Goal: Information Seeking & Learning: Learn about a topic

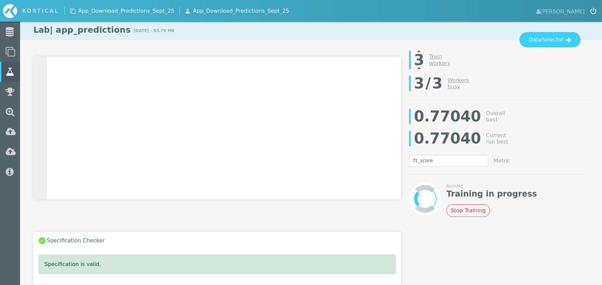
select select "f1_score"
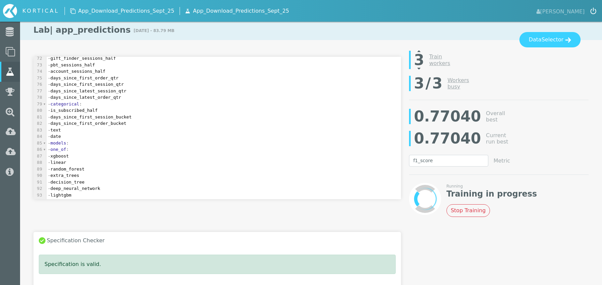
scroll to position [466, 0]
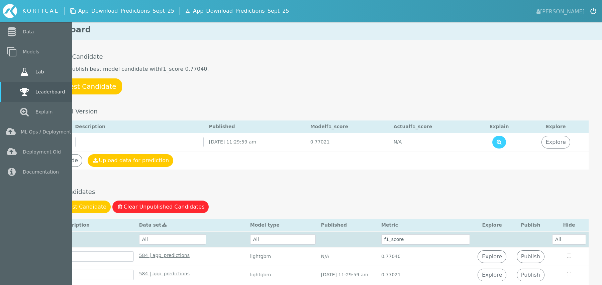
click at [46, 74] on link "Lab" at bounding box center [36, 72] width 72 height 20
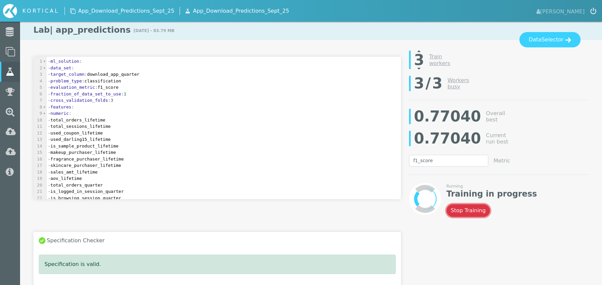
click at [471, 207] on button "Stop Training" at bounding box center [468, 211] width 44 height 13
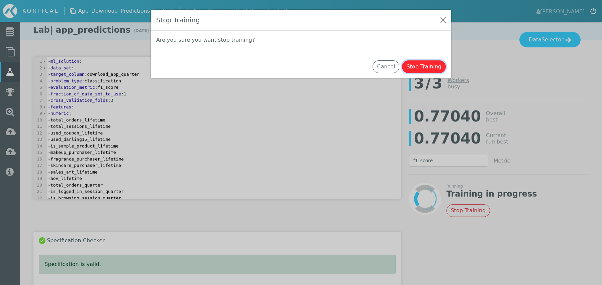
click at [432, 67] on button "Stop Training" at bounding box center [424, 67] width 44 height 13
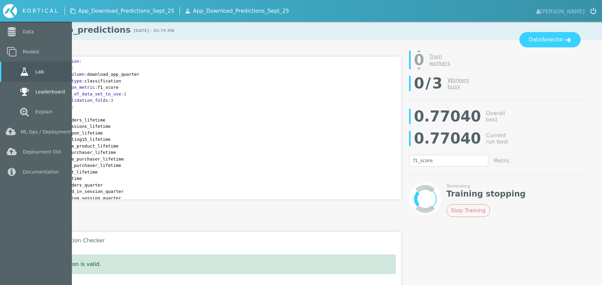
click at [43, 89] on link "Leaderboard" at bounding box center [36, 92] width 72 height 20
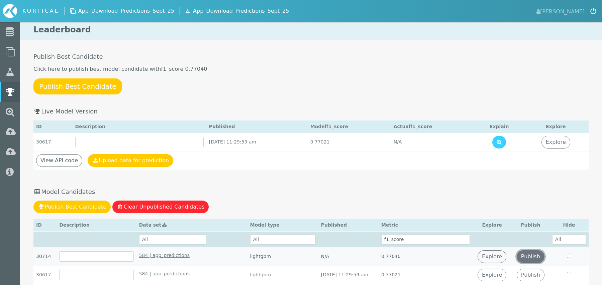
click at [541, 253] on link "Publish" at bounding box center [530, 257] width 28 height 13
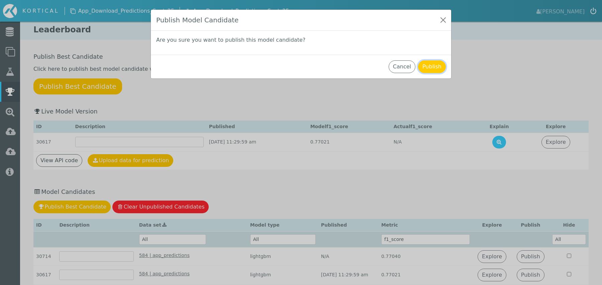
click at [435, 68] on button "Publish" at bounding box center [432, 67] width 28 height 13
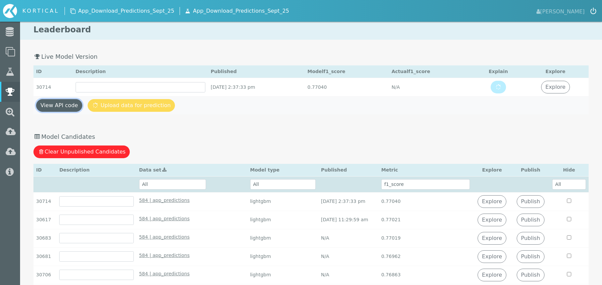
click at [64, 109] on link "View API code" at bounding box center [59, 105] width 46 height 13
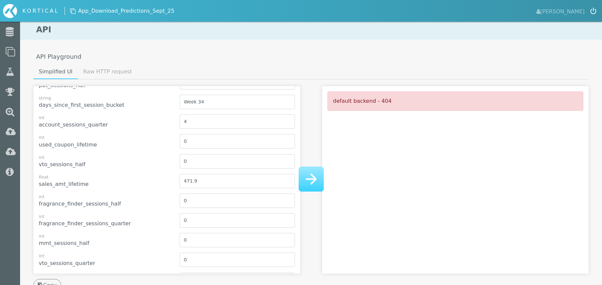
scroll to position [81, 0]
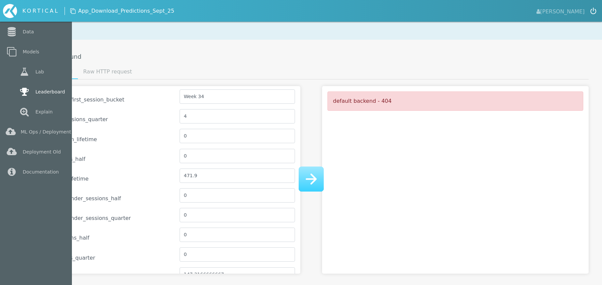
click at [26, 92] on icon at bounding box center [24, 91] width 12 height 9
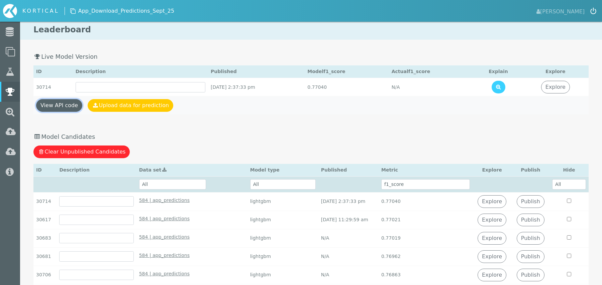
click at [51, 104] on link "View API code" at bounding box center [59, 105] width 46 height 13
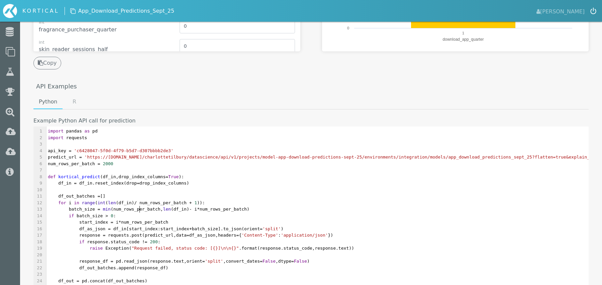
scroll to position [2, 0]
click at [139, 211] on pre "batch_size = min ( num_rows_per_batch , len ( df_in ) - i * num_rows_per_batch )" at bounding box center [387, 209] width 683 height 7
click at [78, 149] on span "'c6428047-5f0d-4f79-b5d7-d307bbbb2de3'" at bounding box center [123, 150] width 99 height 5
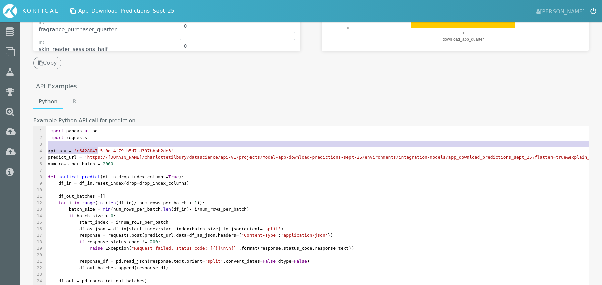
type textarea "c6428047-5f0d-4f79-b5d7-d307bbbb2de3"
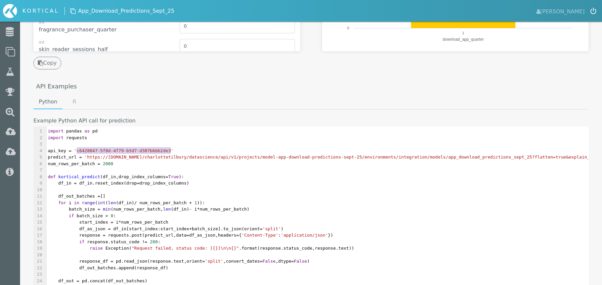
drag, startPoint x: 78, startPoint y: 149, endPoint x: 149, endPoint y: 151, distance: 71.6
click at [150, 151] on span "'c6428047-5f0d-4f79-b5d7-d307bbbb2de3'" at bounding box center [123, 150] width 99 height 5
click at [91, 157] on span "'https://platform.kortical.com/charlottetilbury/datascience/api/v1/projects/mod…" at bounding box center [375, 157] width 581 height 5
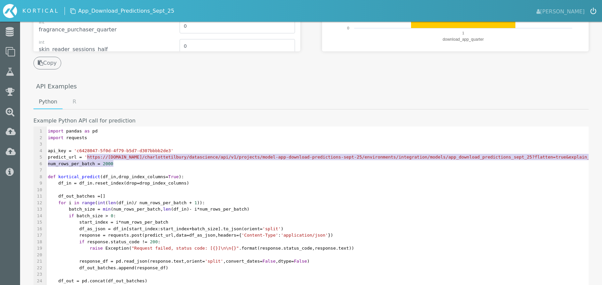
scroll to position [0, 140]
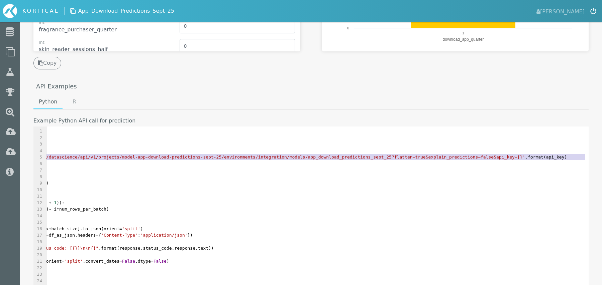
type textarea "https://platform.kortical.com/charlottetilbury/datascience/api/v1/projects/mode…"
drag, startPoint x: 91, startPoint y: 157, endPoint x: 588, endPoint y: 157, distance: 496.4
click at [588, 157] on pre "predict_url = 'https://platform.kortical.com/charlottetilbury/datascience/api/v…" at bounding box center [247, 157] width 683 height 7
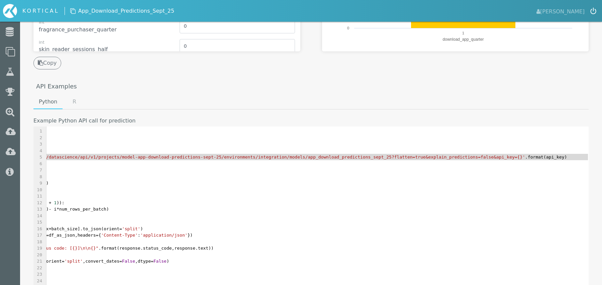
click at [256, 91] on div "API API Playground Simplified UI Raw HTTP request Integration Explain predictio…" at bounding box center [311, 115] width 582 height 636
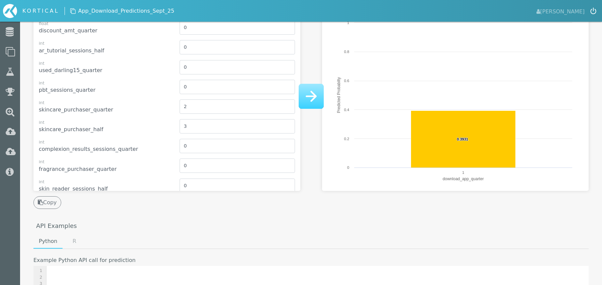
scroll to position [0, 0]
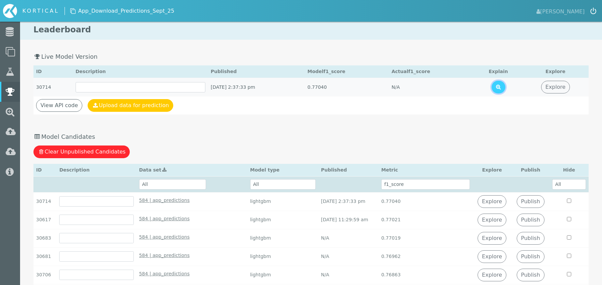
click at [505, 88] on button at bounding box center [498, 87] width 14 height 13
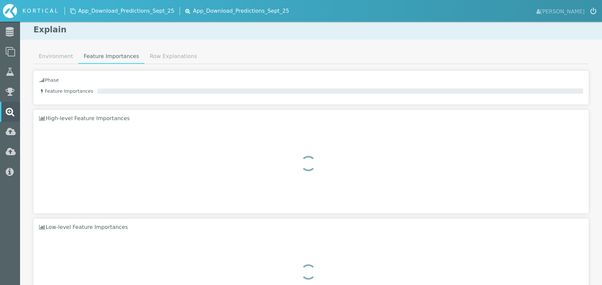
click at [251, 58] on ul "Environment Feature Importances Row Explanations" at bounding box center [310, 57] width 555 height 14
click at [48, 62] on link "Environment" at bounding box center [55, 56] width 45 height 13
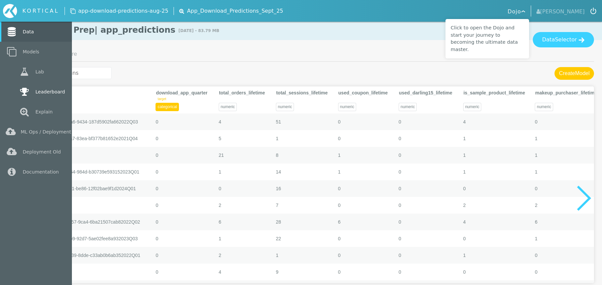
click at [25, 90] on icon at bounding box center [24, 91] width 12 height 9
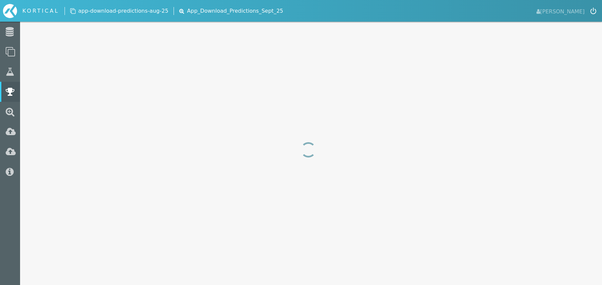
select select "mean_absolute_error"
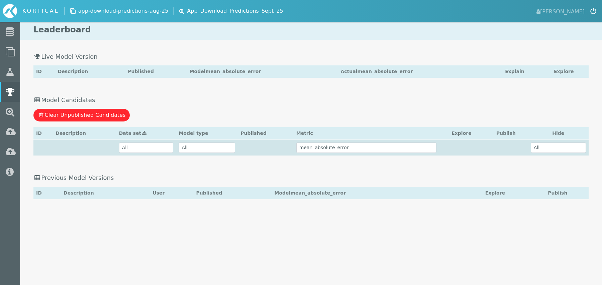
click at [451, 111] on div "Clear Unpublished Candidates" at bounding box center [310, 115] width 555 height 13
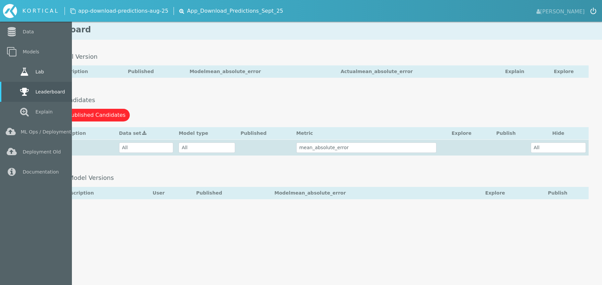
click at [51, 67] on link "Lab" at bounding box center [36, 72] width 72 height 20
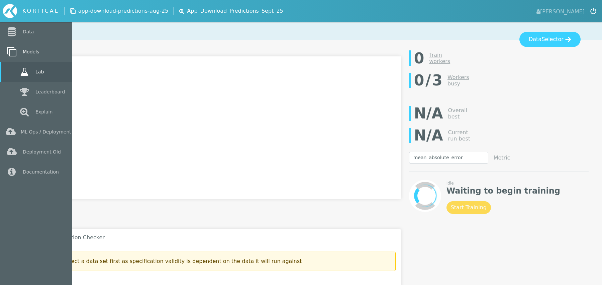
click at [40, 49] on link "Models" at bounding box center [36, 52] width 72 height 20
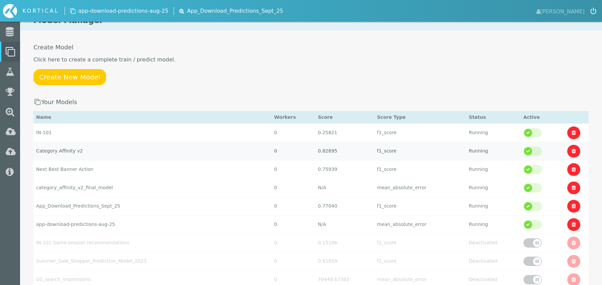
scroll to position [10, 0]
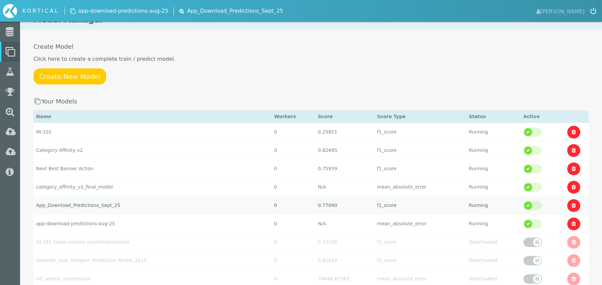
click at [116, 204] on td "App_Download_Predictions_Sept_25" at bounding box center [152, 206] width 238 height 18
select select "f1_score"
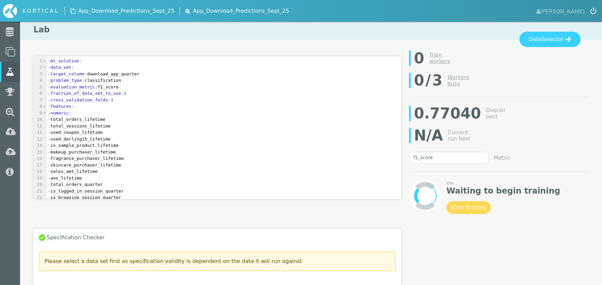
scroll to position [2, 0]
click at [140, 141] on pre "- used_darling15_lifetime" at bounding box center [223, 139] width 354 height 7
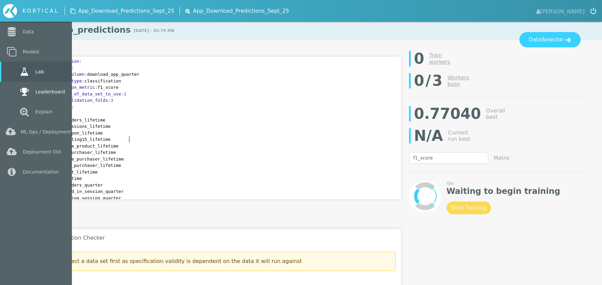
click at [21, 91] on icon at bounding box center [24, 91] width 12 height 9
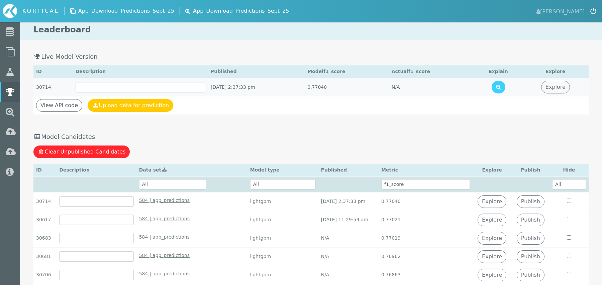
click at [221, 82] on td "[DATE] 2:37:33 pm" at bounding box center [256, 87] width 97 height 18
click at [505, 86] on button at bounding box center [498, 87] width 14 height 13
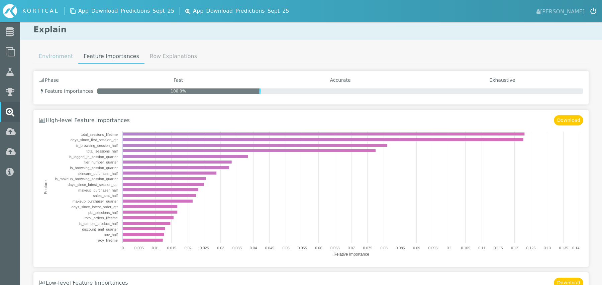
click at [55, 53] on link "Environment" at bounding box center [55, 56] width 45 height 13
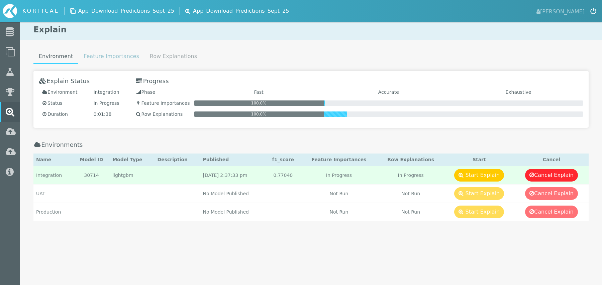
click at [98, 57] on link "Feature Importances" at bounding box center [111, 56] width 66 height 13
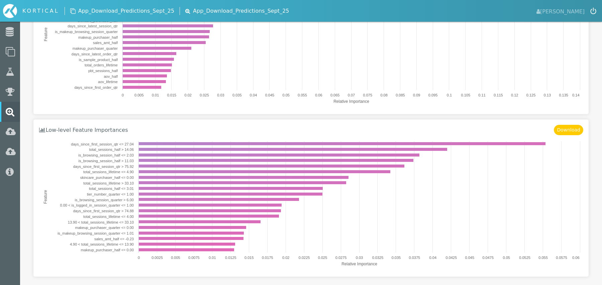
scroll to position [154, 0]
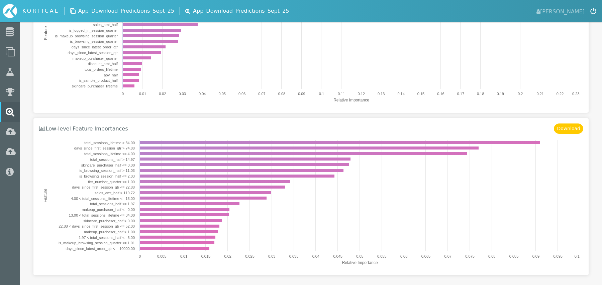
click at [142, 12] on span "App_Download_Predictions_Sept_25" at bounding box center [126, 11] width 96 height 8
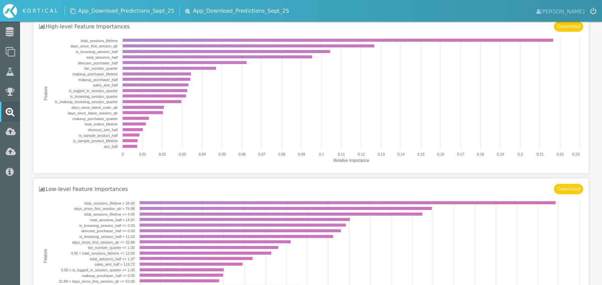
scroll to position [0, 0]
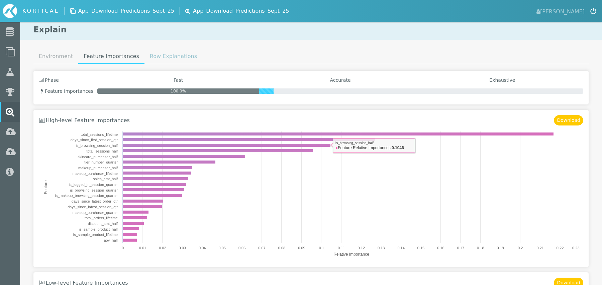
click at [169, 54] on link "Row Explanations" at bounding box center [173, 56] width 58 height 13
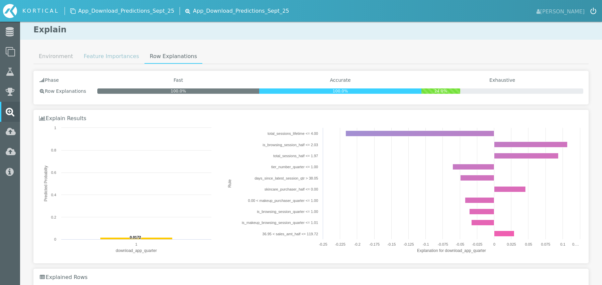
click at [101, 60] on link "Feature Importances" at bounding box center [111, 56] width 66 height 13
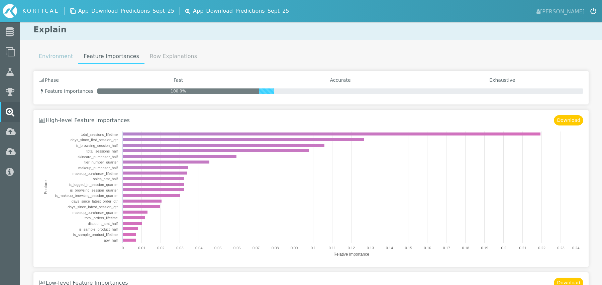
click at [58, 61] on link "Environment" at bounding box center [55, 56] width 45 height 13
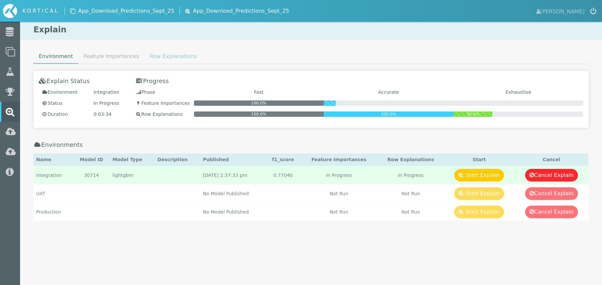
click at [151, 57] on link "Row Explanations" at bounding box center [173, 56] width 58 height 13
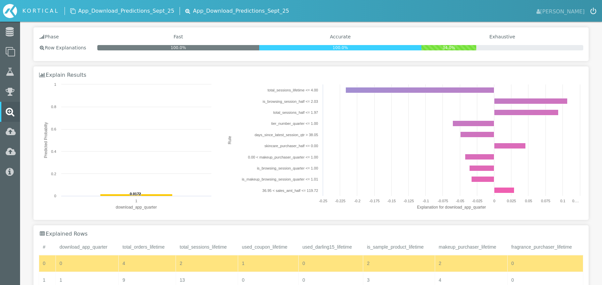
scroll to position [137, 0]
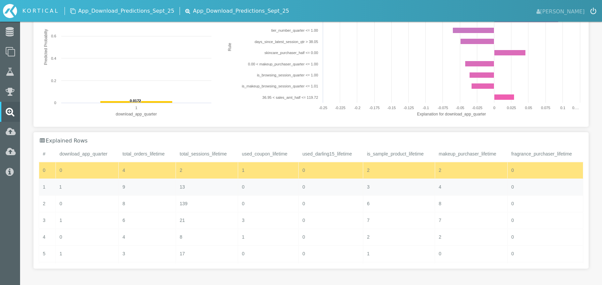
click at [98, 186] on div "1" at bounding box center [86, 187] width 63 height 16
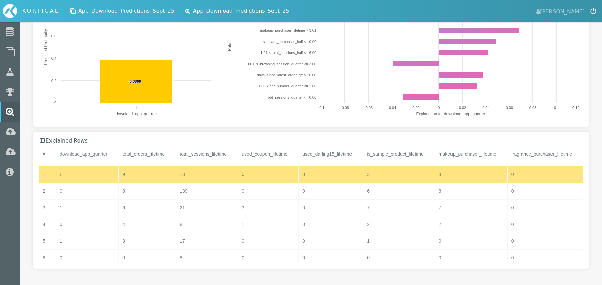
click at [97, 186] on div "0" at bounding box center [86, 191] width 63 height 16
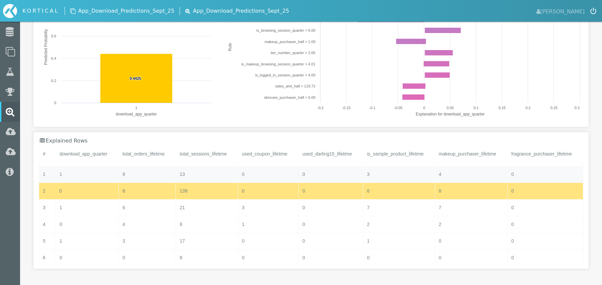
scroll to position [37, 0]
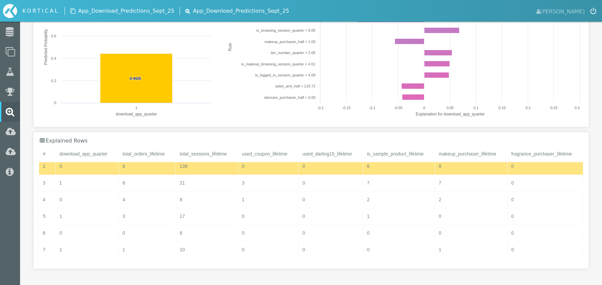
click at [97, 186] on div "1" at bounding box center [86, 183] width 63 height 16
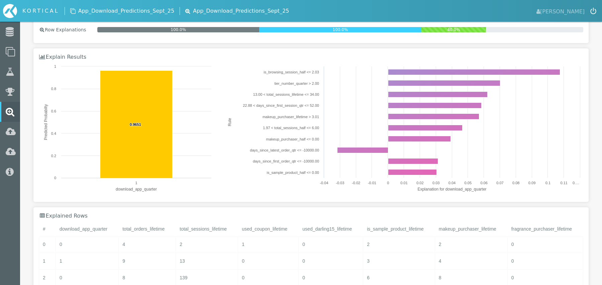
scroll to position [59, 0]
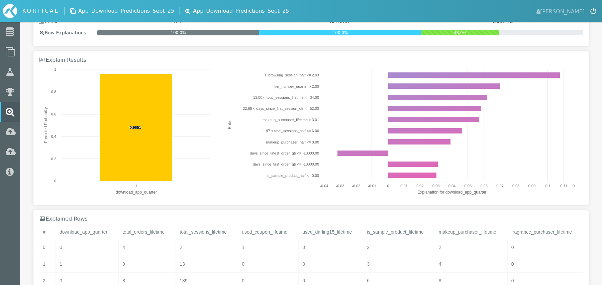
click at [272, 99] on text "13.00 < total_sessions_lifetime <= 34.00" at bounding box center [286, 98] width 66 height 4
click at [249, 114] on rect at bounding box center [403, 133] width 360 height 134
drag, startPoint x: 266, startPoint y: 153, endPoint x: 281, endPoint y: 166, distance: 20.1
click at [281, 166] on icon "Created with Highcharts 9.3.3 Rule Explanation for download_app_quarter is_brow…" at bounding box center [403, 133] width 360 height 134
drag, startPoint x: 281, startPoint y: 166, endPoint x: 277, endPoint y: 146, distance: 20.8
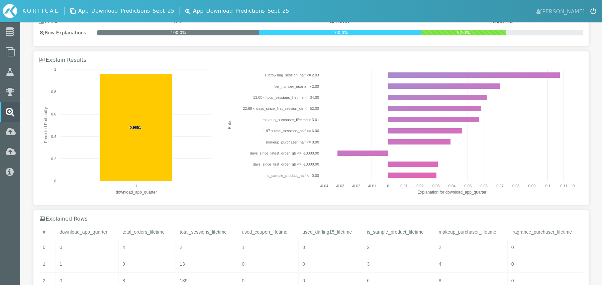
click at [277, 146] on rect at bounding box center [403, 133] width 360 height 134
drag, startPoint x: 284, startPoint y: 167, endPoint x: 283, endPoint y: 145, distance: 21.8
click at [283, 145] on rect at bounding box center [403, 133] width 360 height 134
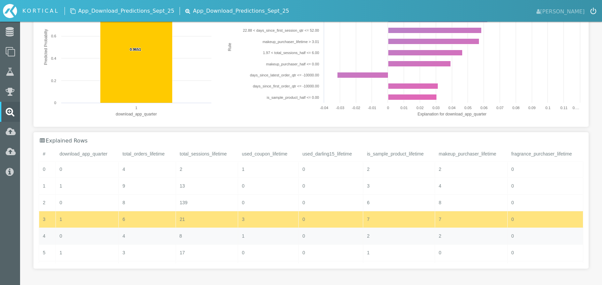
click at [209, 233] on div "8" at bounding box center [207, 236] width 62 height 16
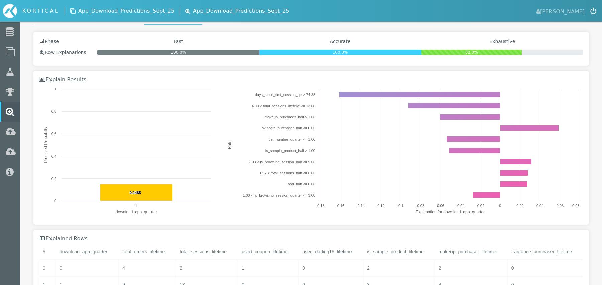
scroll to position [0, 0]
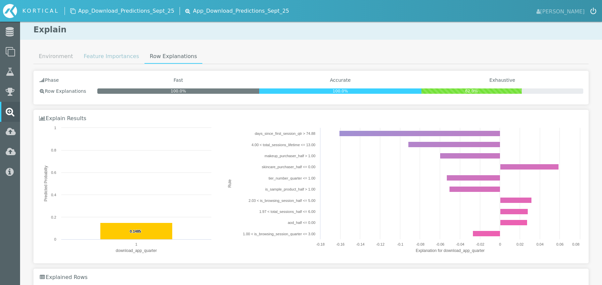
click at [120, 56] on link "Feature Importances" at bounding box center [111, 56] width 66 height 13
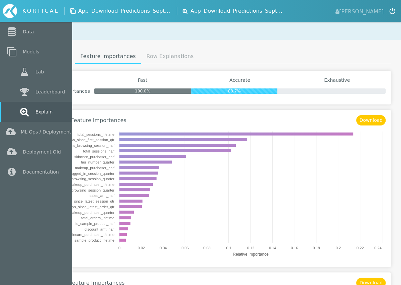
click at [22, 110] on icon at bounding box center [24, 111] width 12 height 9
click at [29, 92] on icon at bounding box center [24, 91] width 12 height 9
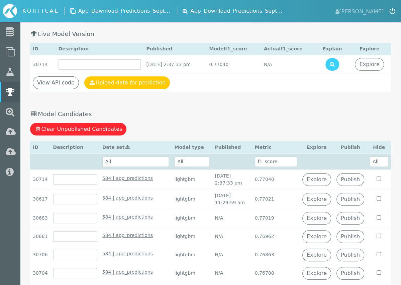
scroll to position [31, 0]
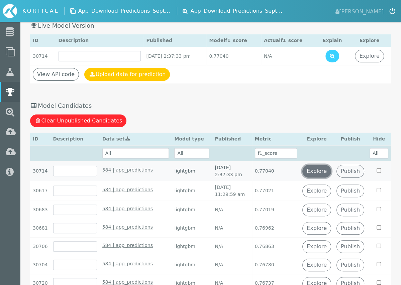
click at [330, 172] on link "Explore" at bounding box center [316, 171] width 29 height 13
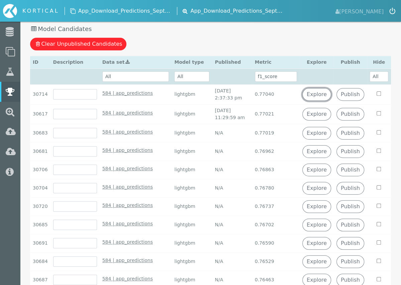
scroll to position [0, 0]
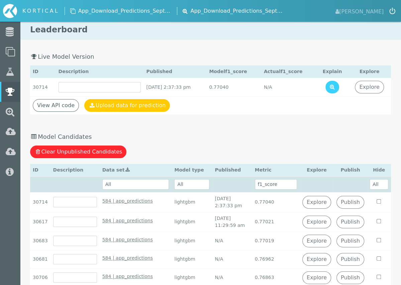
click at [198, 153] on div "Publish Best Candidate Clear Unpublished Candidates" at bounding box center [210, 152] width 361 height 13
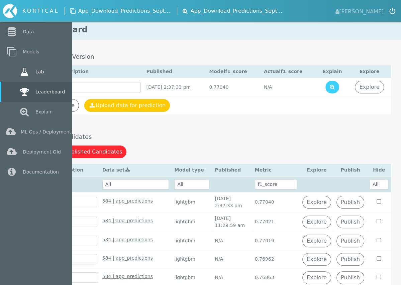
click at [17, 73] on link "Lab" at bounding box center [36, 72] width 72 height 20
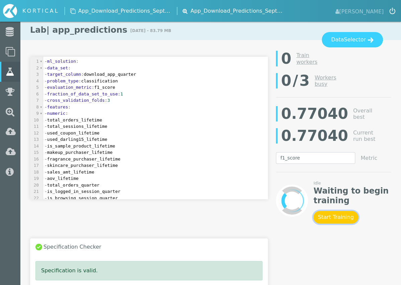
click at [324, 219] on button "Start Training" at bounding box center [335, 217] width 44 height 13
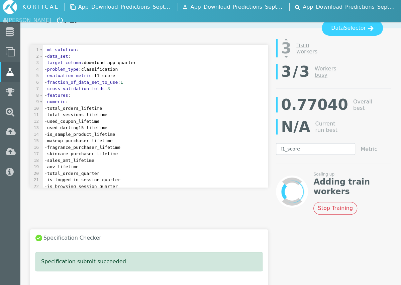
scroll to position [9, 0]
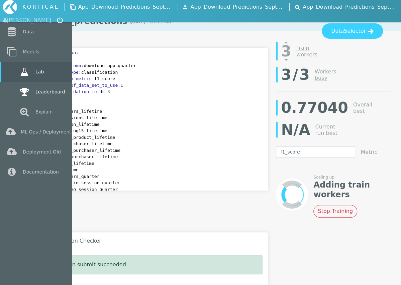
click at [47, 95] on link "Leaderboard" at bounding box center [36, 92] width 72 height 20
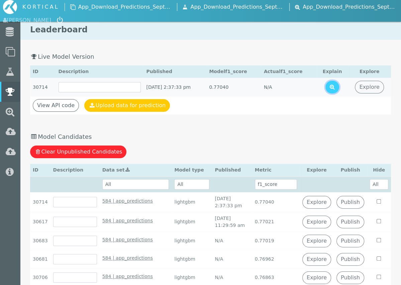
click at [335, 87] on icon at bounding box center [332, 86] width 5 height 5
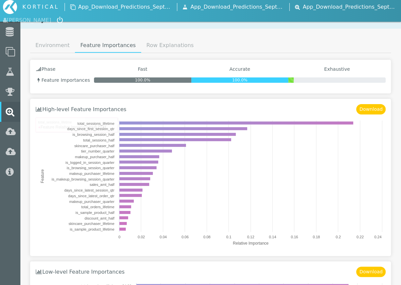
scroll to position [12, 0]
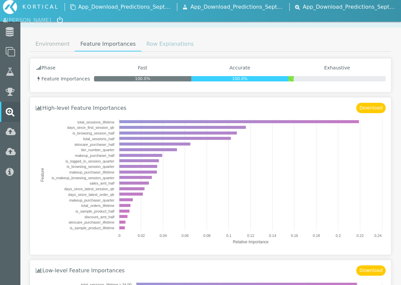
click at [160, 44] on link "Row Explanations" at bounding box center [170, 43] width 58 height 13
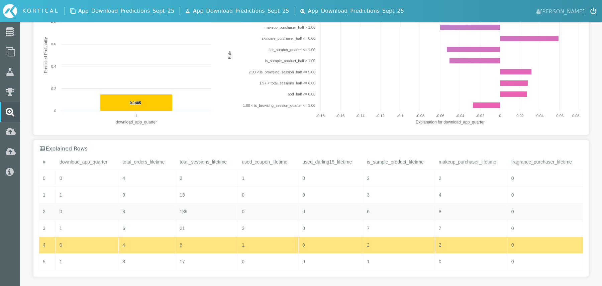
scroll to position [135, 0]
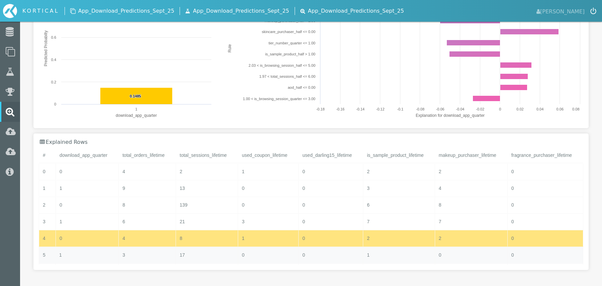
click at [103, 248] on div "1" at bounding box center [86, 255] width 63 height 16
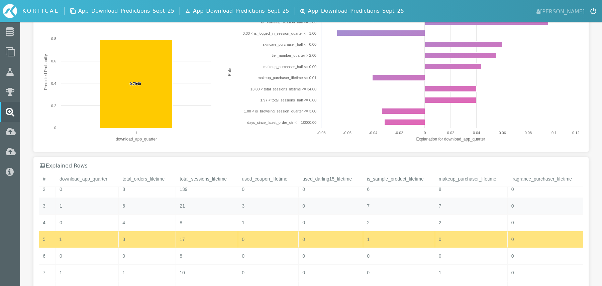
scroll to position [65, 0]
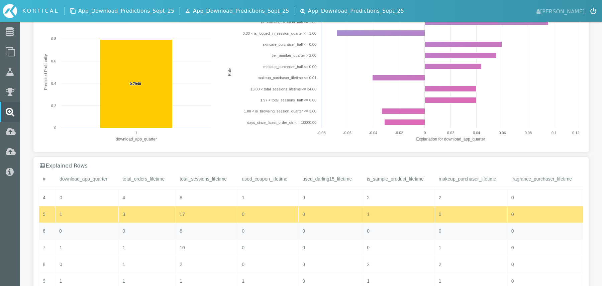
click at [115, 232] on div "0" at bounding box center [86, 231] width 63 height 16
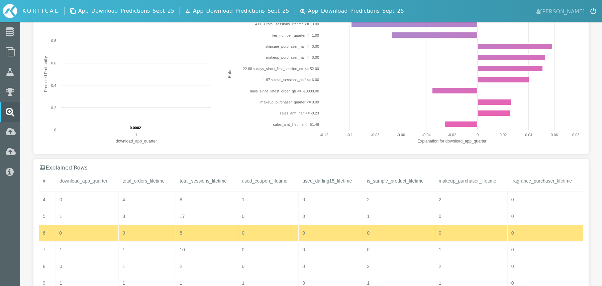
scroll to position [120, 0]
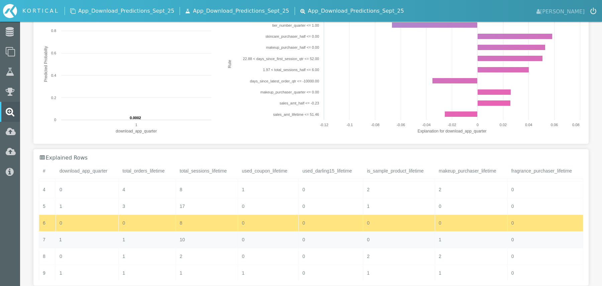
click at [94, 241] on div "1" at bounding box center [86, 240] width 63 height 16
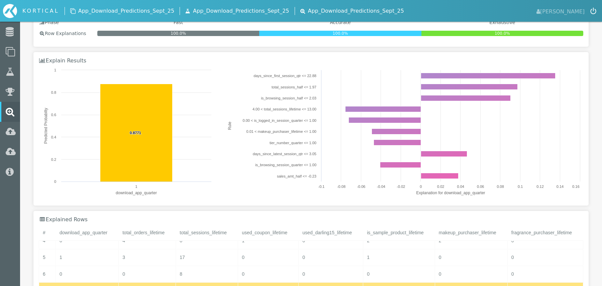
scroll to position [57, 0]
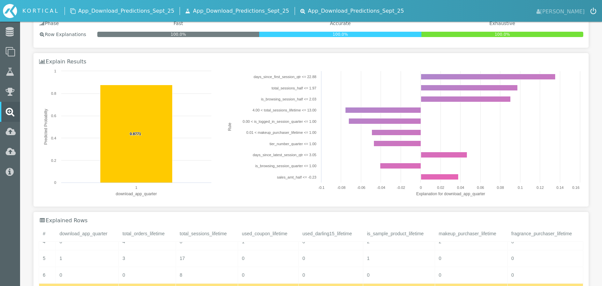
click at [305, 211] on div "Phase Fast Accurate Exhaustive Row Explanations 100.0% 100.0% 100.0% Explain Re…" at bounding box center [310, 181] width 555 height 335
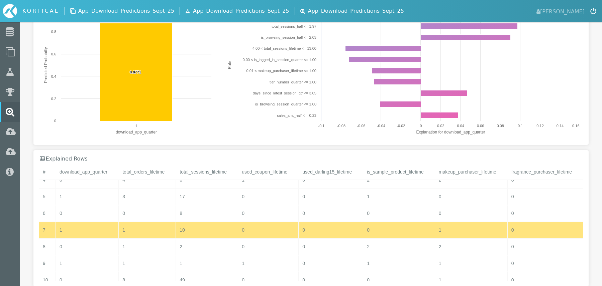
scroll to position [135, 0]
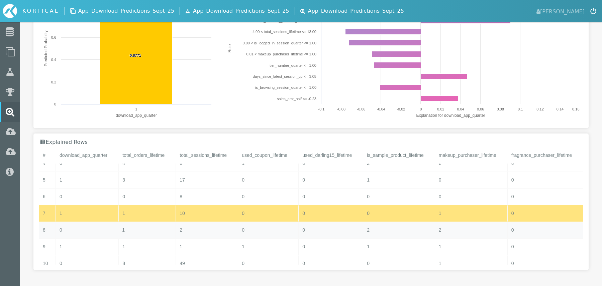
click at [139, 234] on div "1" at bounding box center [146, 230] width 57 height 16
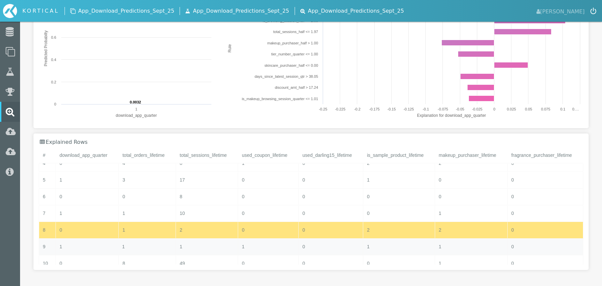
click at [139, 245] on div "1" at bounding box center [146, 247] width 57 height 16
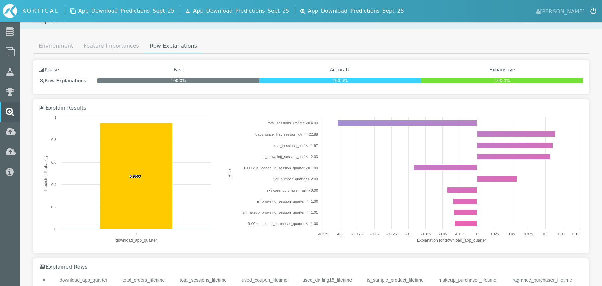
scroll to position [0, 0]
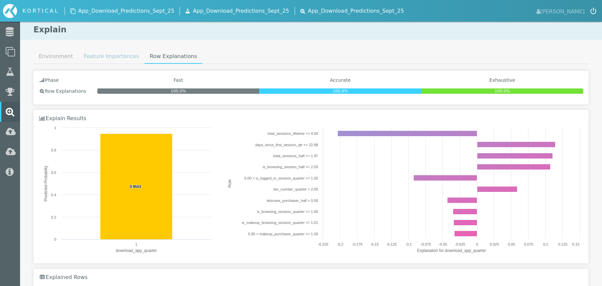
click at [108, 54] on link "Feature Importances" at bounding box center [111, 56] width 66 height 13
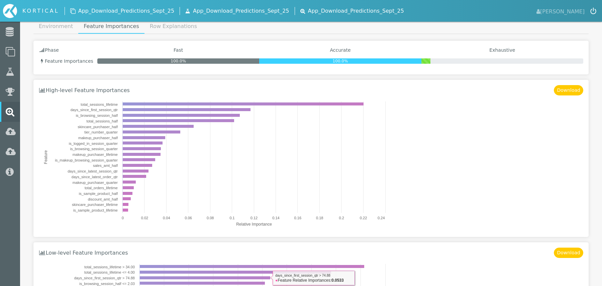
scroll to position [19, 0]
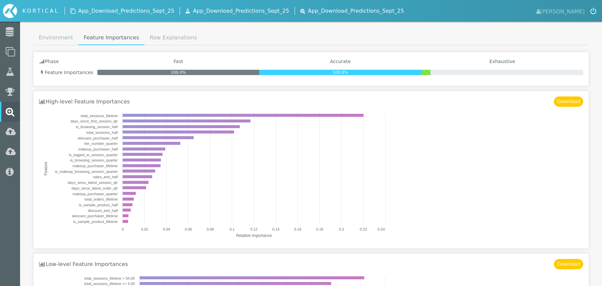
click at [434, 72] on div "100.0% 100.0%" at bounding box center [340, 72] width 486 height 5
click at [578, 102] on button "Download" at bounding box center [568, 102] width 29 height 10
click at [569, 264] on button "Download" at bounding box center [568, 264] width 29 height 10
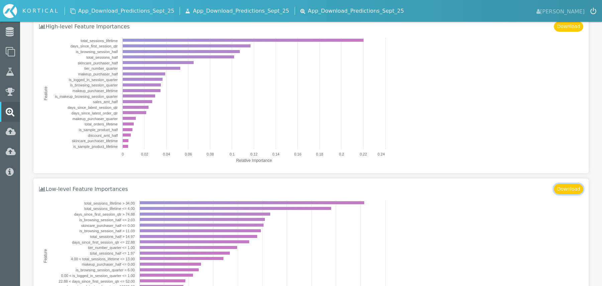
scroll to position [0, 0]
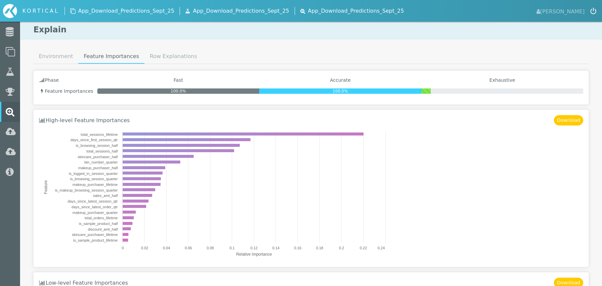
click at [154, 65] on div "Environment Feature Importances Row Explanations Explain Status Environment Sta…" at bounding box center [311, 248] width 582 height 397
click at [154, 58] on link "Row Explanations" at bounding box center [173, 56] width 58 height 13
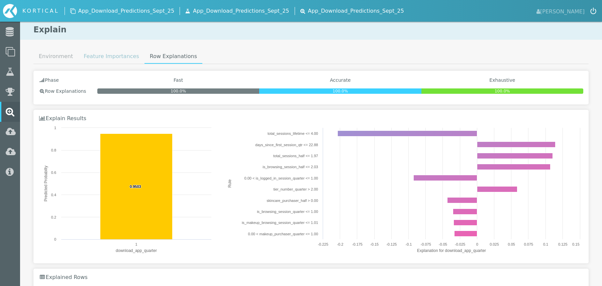
click at [124, 55] on link "Feature Importances" at bounding box center [111, 56] width 66 height 13
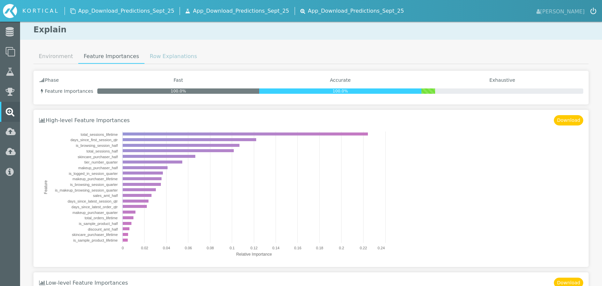
click at [157, 54] on link "Row Explanations" at bounding box center [173, 56] width 58 height 13
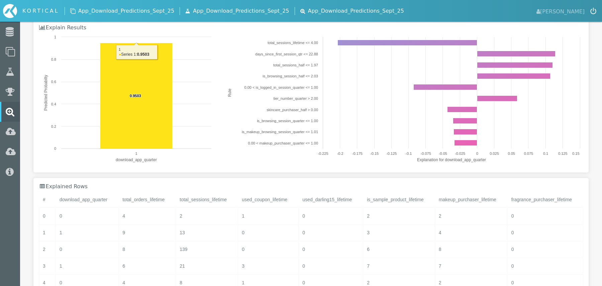
scroll to position [121, 0]
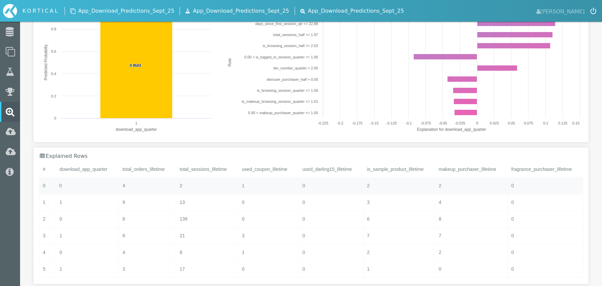
click at [74, 184] on div "0" at bounding box center [86, 186] width 63 height 16
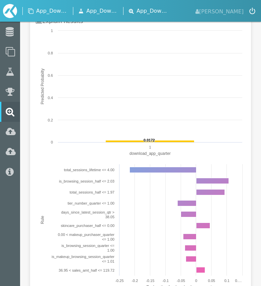
scroll to position [98, 0]
click at [131, 247] on rect at bounding box center [140, 228] width 210 height 134
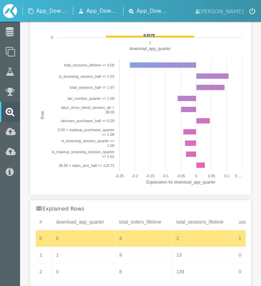
scroll to position [225, 0]
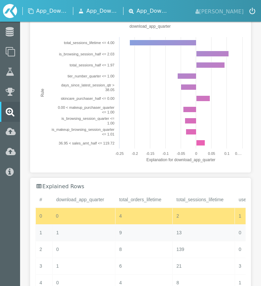
click at [74, 237] on div "1" at bounding box center [83, 233] width 63 height 16
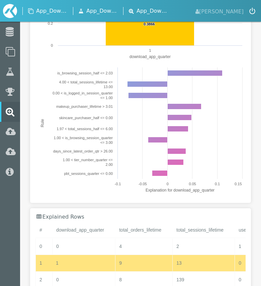
scroll to position [194, 0]
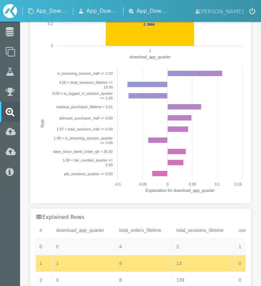
click at [70, 244] on div "0" at bounding box center [83, 247] width 63 height 16
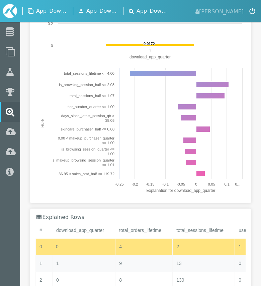
click at [69, 259] on div "1" at bounding box center [83, 264] width 63 height 16
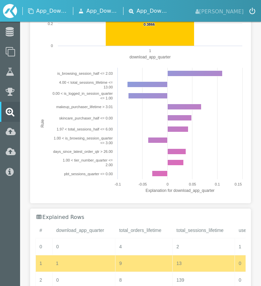
click at [206, 91] on rect at bounding box center [140, 132] width 210 height 134
click at [59, 278] on div "0" at bounding box center [83, 280] width 63 height 16
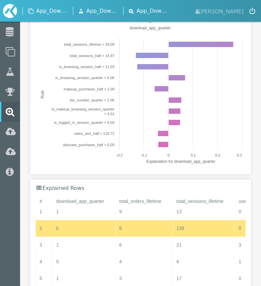
scroll to position [35, 0]
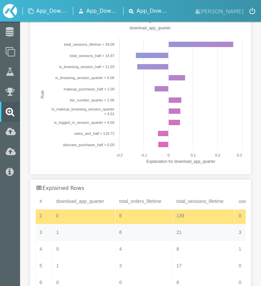
click at [75, 236] on div "1" at bounding box center [83, 233] width 63 height 16
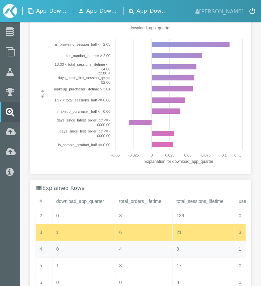
click at [67, 249] on div "0" at bounding box center [83, 249] width 63 height 16
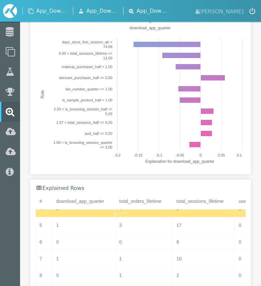
scroll to position [78, 0]
click at [77, 228] on div "1" at bounding box center [83, 224] width 63 height 16
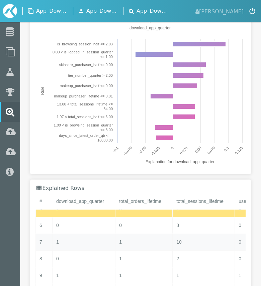
scroll to position [94, 0]
click at [85, 223] on div "0" at bounding box center [83, 225] width 63 height 16
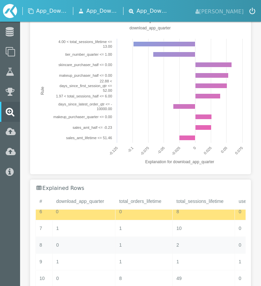
scroll to position [108, 0]
click at [75, 227] on div "1" at bounding box center [83, 227] width 63 height 16
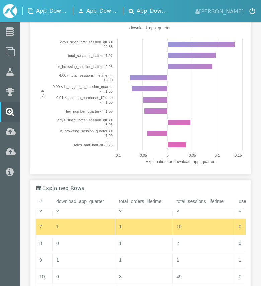
scroll to position [254, 0]
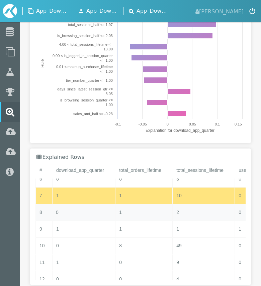
click at [101, 213] on div "0" at bounding box center [83, 213] width 63 height 16
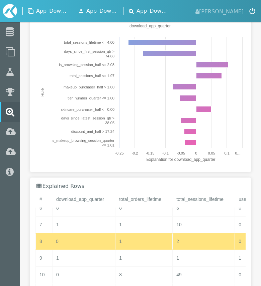
scroll to position [222, 0]
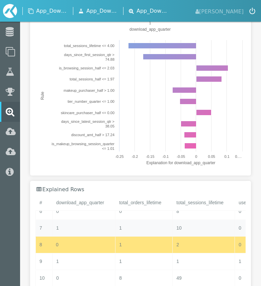
click at [80, 232] on div "1" at bounding box center [83, 228] width 63 height 16
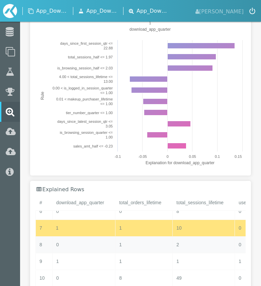
click at [78, 250] on div "0" at bounding box center [83, 245] width 63 height 16
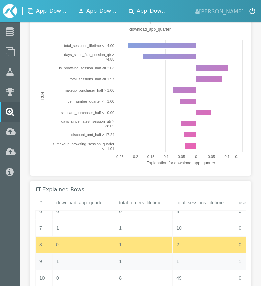
click at [68, 254] on div "1" at bounding box center [83, 262] width 63 height 16
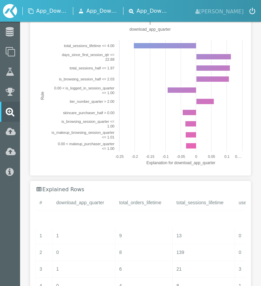
scroll to position [108, 0]
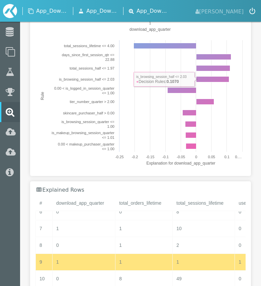
click at [258, 89] on div "Environment Feature Importances Row Explanations Explain Status Environment Sta…" at bounding box center [140, 81] width 241 height 506
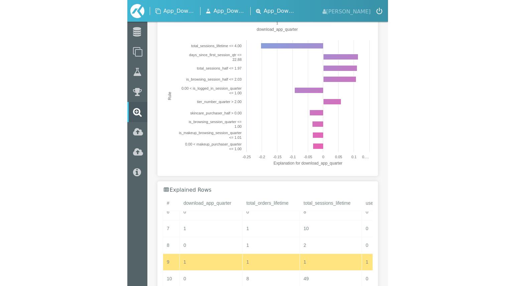
scroll to position [136, 0]
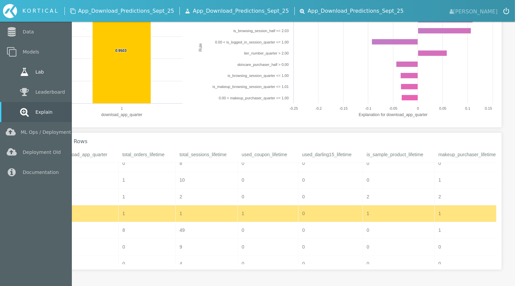
click at [38, 74] on link "Lab" at bounding box center [36, 72] width 72 height 20
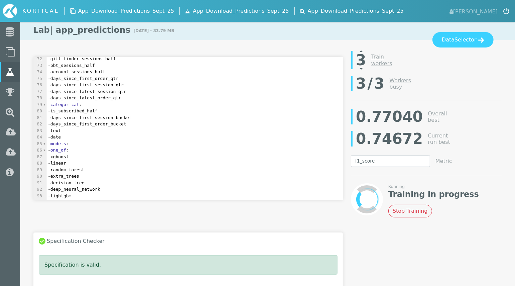
scroll to position [466, 0]
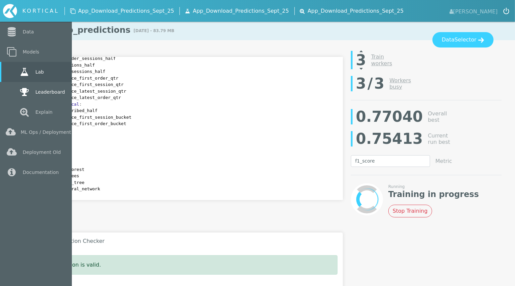
click at [44, 90] on link "Leaderboard" at bounding box center [36, 92] width 72 height 20
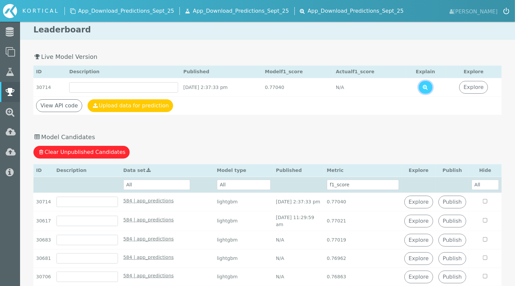
click at [260, 88] on icon at bounding box center [425, 86] width 5 height 5
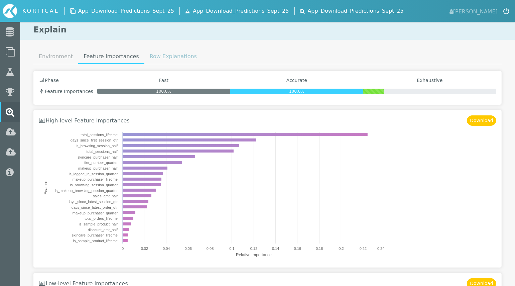
click at [174, 54] on link "Row Explanations" at bounding box center [173, 56] width 58 height 13
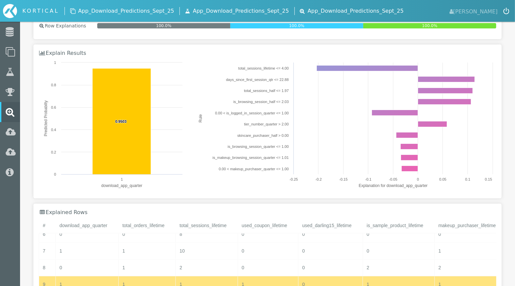
scroll to position [73, 0]
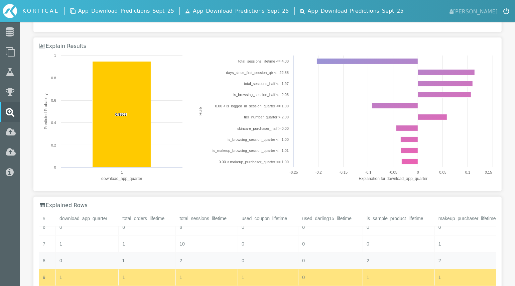
click at [119, 256] on div "1" at bounding box center [146, 260] width 57 height 16
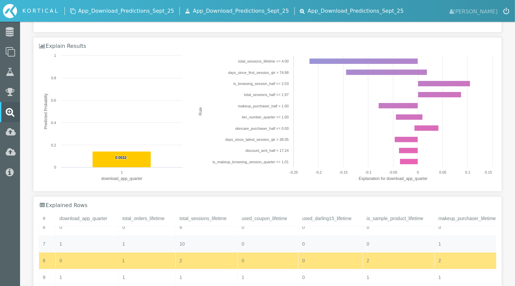
click at [125, 249] on div "1" at bounding box center [146, 244] width 57 height 16
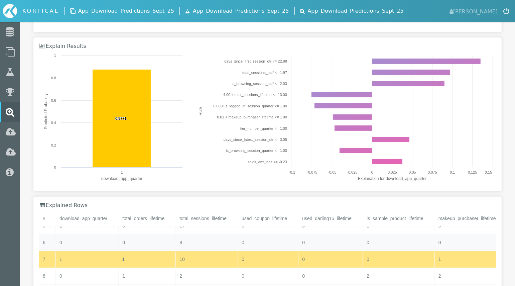
click at [126, 240] on div "0" at bounding box center [146, 242] width 57 height 16
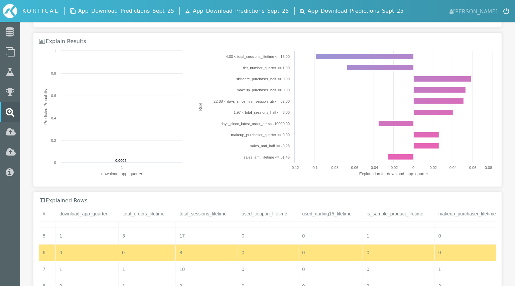
scroll to position [79, 0]
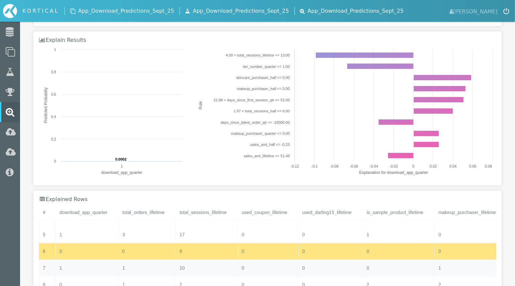
click at [168, 269] on div "1" at bounding box center [146, 268] width 57 height 16
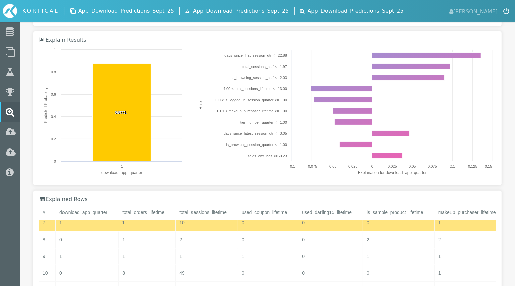
scroll to position [124, 0]
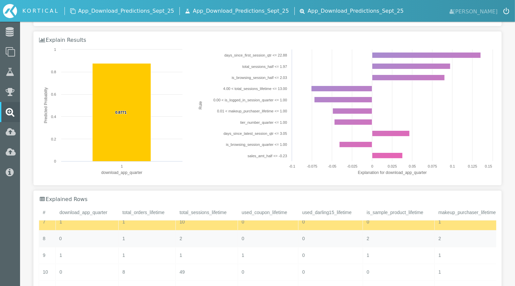
click at [96, 240] on div "0" at bounding box center [86, 238] width 63 height 16
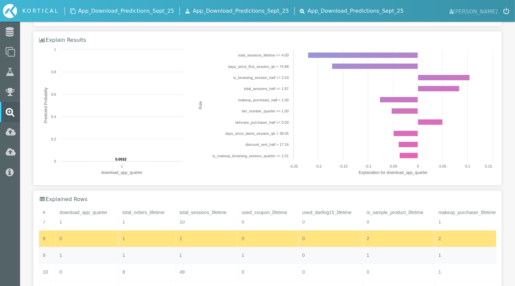
click at [183, 257] on div "1" at bounding box center [207, 255] width 62 height 16
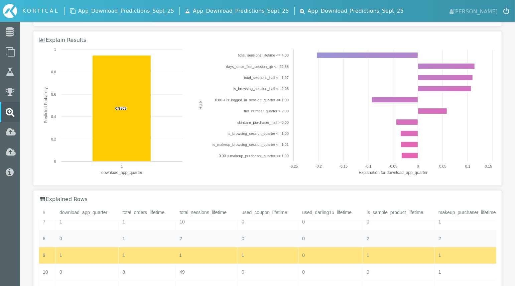
scroll to position [140, 0]
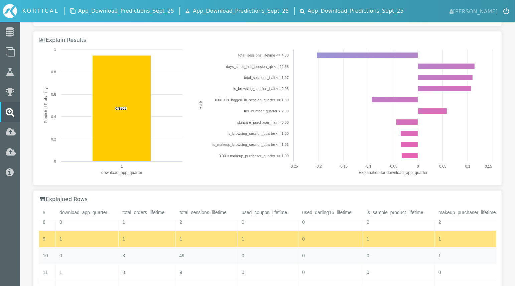
click at [204, 252] on div "49" at bounding box center [207, 255] width 62 height 16
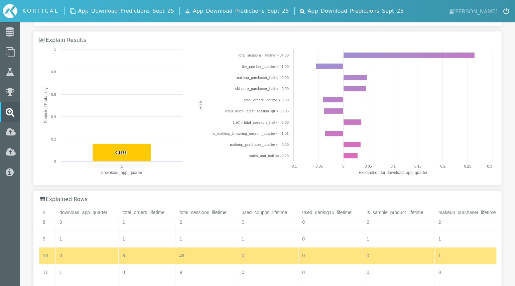
scroll to position [0, 0]
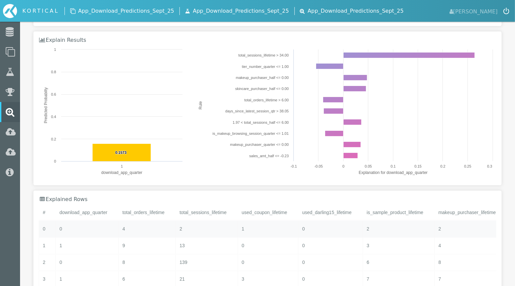
click at [201, 223] on div "2" at bounding box center [207, 229] width 62 height 16
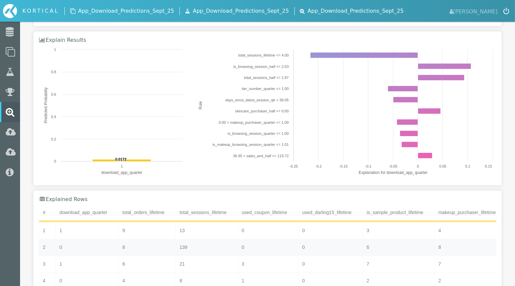
scroll to position [14, 0]
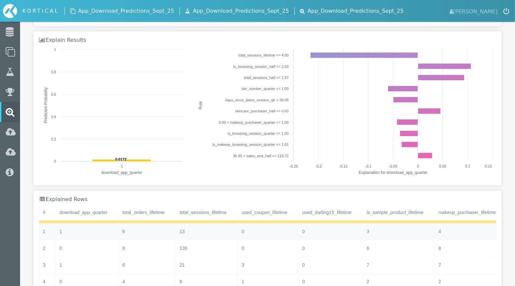
click at [152, 233] on div "9" at bounding box center [146, 231] width 57 height 16
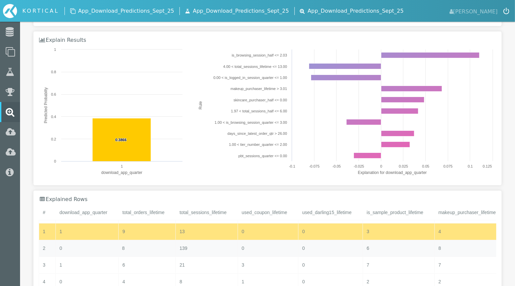
click at [166, 249] on div "8" at bounding box center [146, 248] width 57 height 16
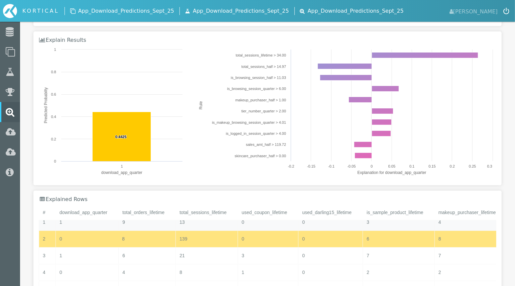
scroll to position [24, 0]
click at [113, 260] on div "1" at bounding box center [86, 255] width 63 height 16
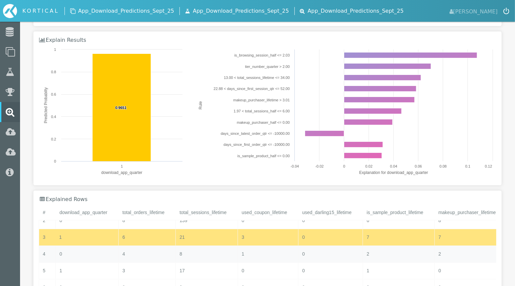
scroll to position [42, 0]
click at [211, 253] on div "8" at bounding box center [207, 253] width 62 height 16
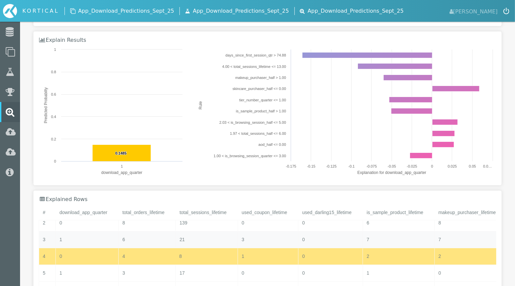
scroll to position [39, 0]
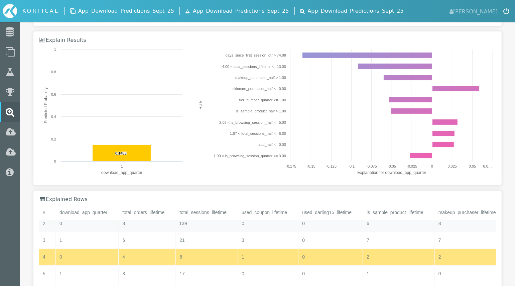
click at [207, 225] on div "139" at bounding box center [207, 223] width 62 height 16
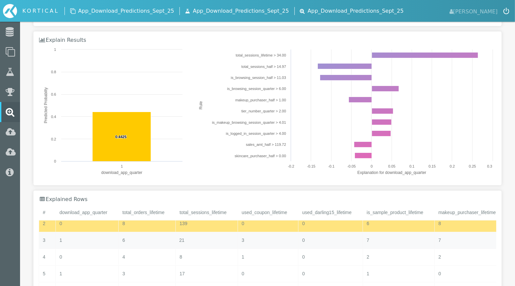
click at [206, 242] on div "21" at bounding box center [207, 240] width 62 height 16
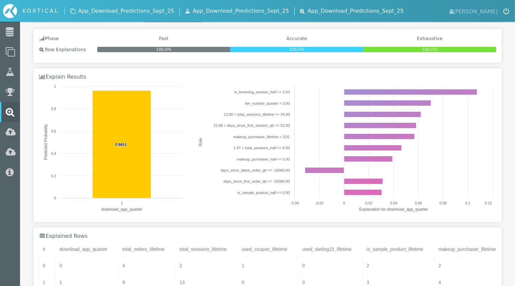
scroll to position [42, 0]
click at [189, 266] on div "2" at bounding box center [207, 265] width 62 height 16
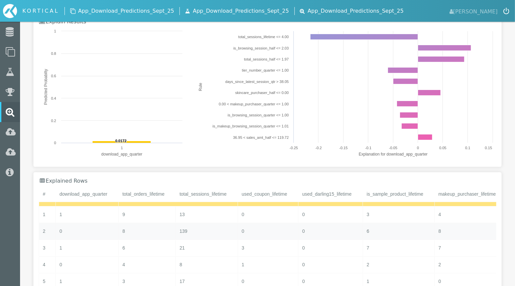
scroll to position [107, 0]
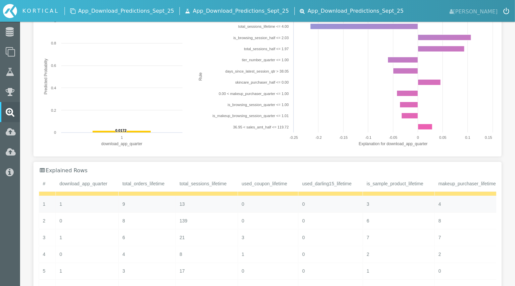
click at [197, 208] on div "13" at bounding box center [207, 204] width 62 height 16
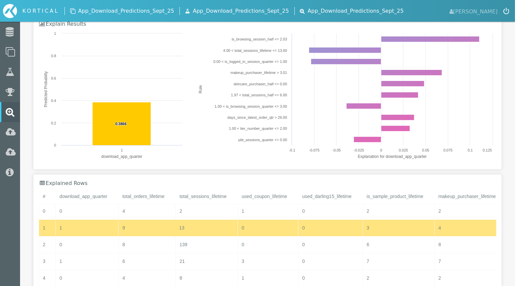
scroll to position [94, 0]
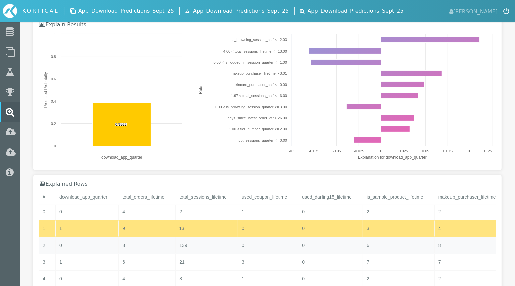
click at [200, 247] on div "139" at bounding box center [207, 245] width 62 height 16
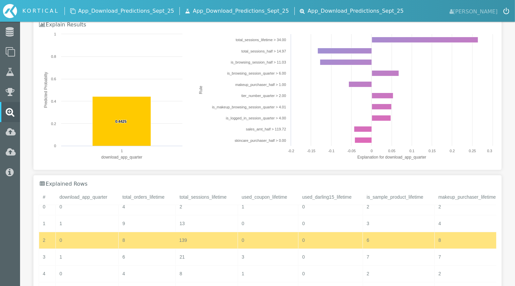
scroll to position [9, 0]
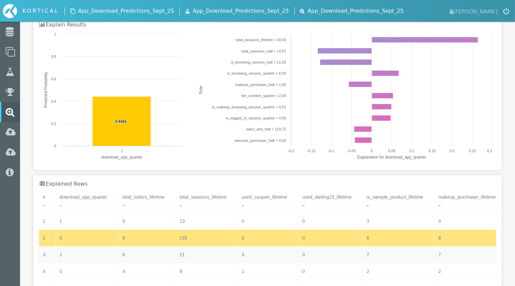
click at [228, 253] on div "21" at bounding box center [207, 254] width 62 height 16
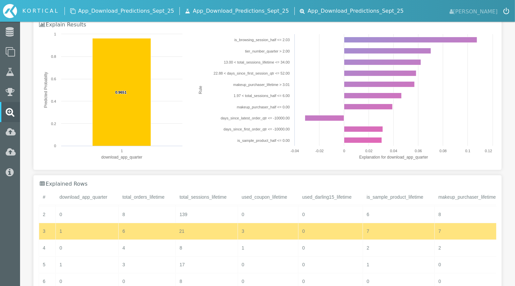
scroll to position [36, 0]
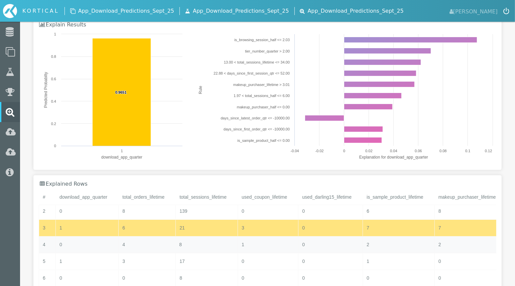
click at [232, 241] on div "8" at bounding box center [207, 244] width 62 height 16
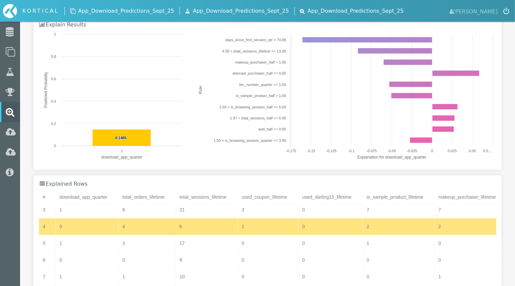
scroll to position [55, 0]
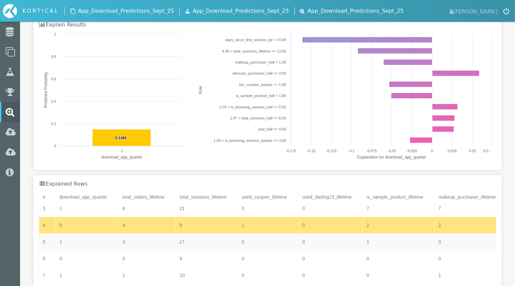
click at [236, 237] on div "17" at bounding box center [207, 242] width 62 height 16
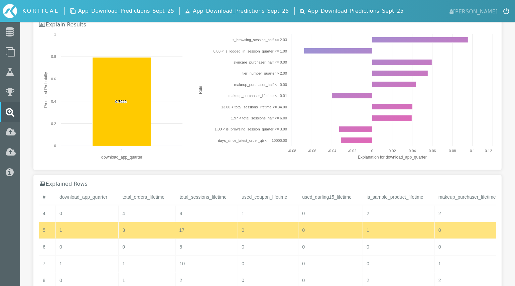
scroll to position [70, 0]
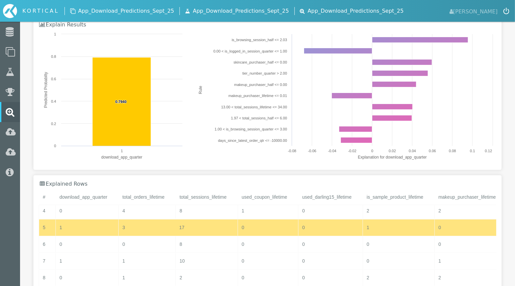
click at [236, 237] on div "8" at bounding box center [207, 244] width 62 height 16
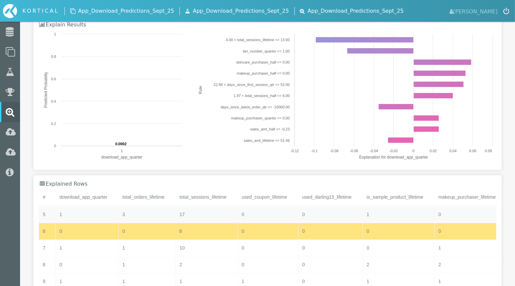
scroll to position [85, 0]
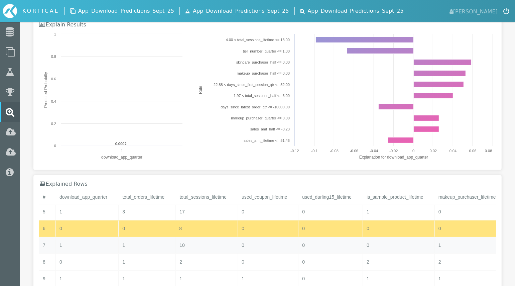
click at [236, 237] on div "10" at bounding box center [207, 245] width 62 height 16
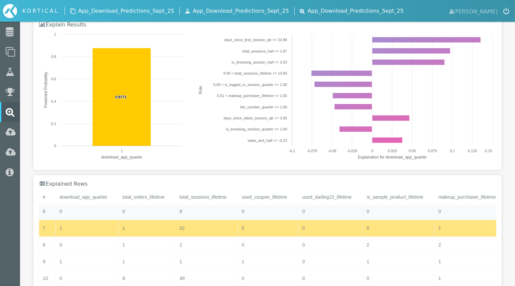
scroll to position [105, 0]
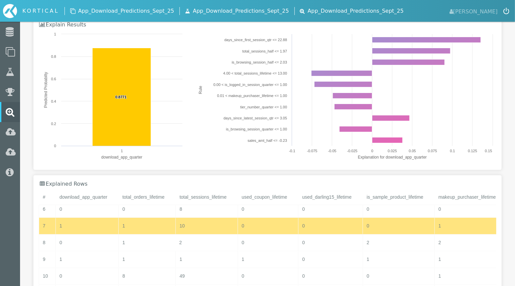
drag, startPoint x: 235, startPoint y: 236, endPoint x: 236, endPoint y: 228, distance: 8.1
click at [184, 246] on div "2" at bounding box center [207, 242] width 62 height 16
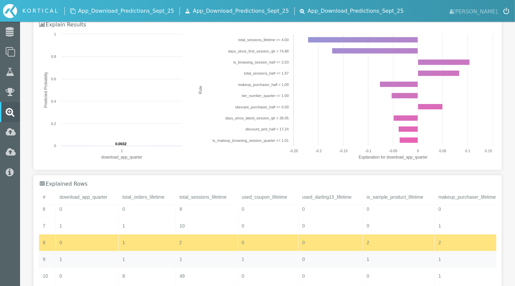
scroll to position [108, 0]
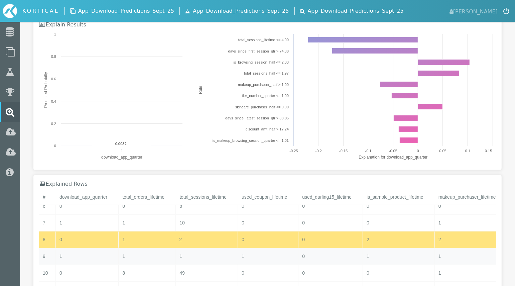
click at [184, 257] on div "1" at bounding box center [207, 256] width 62 height 16
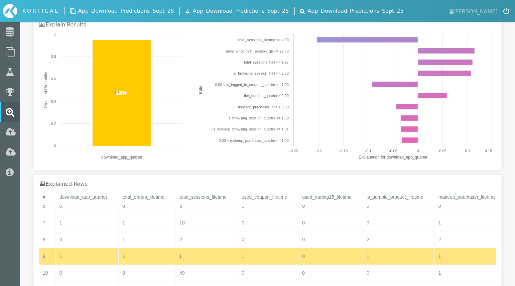
scroll to position [122, 0]
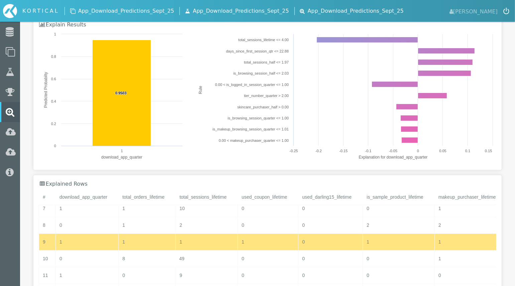
click at [184, 257] on div "49" at bounding box center [207, 258] width 62 height 16
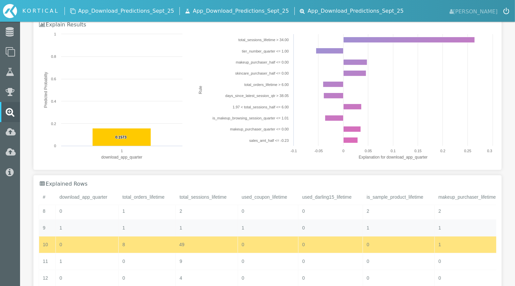
scroll to position [139, 0]
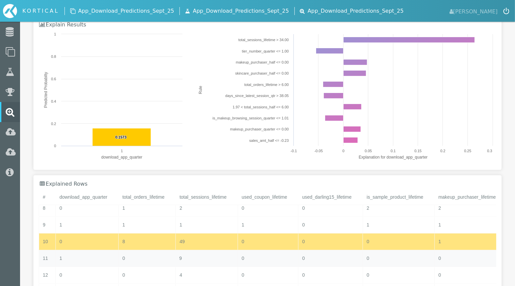
click at [187, 254] on div "9" at bounding box center [207, 258] width 62 height 16
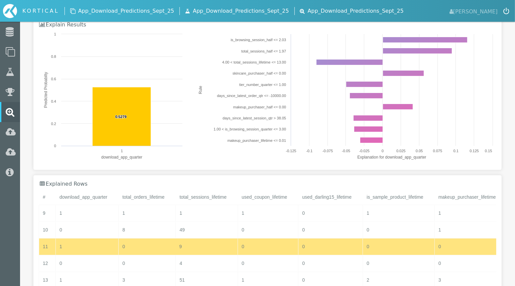
scroll to position [152, 0]
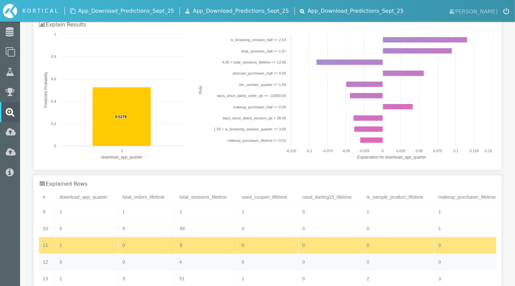
click at [187, 254] on div "4" at bounding box center [207, 262] width 62 height 16
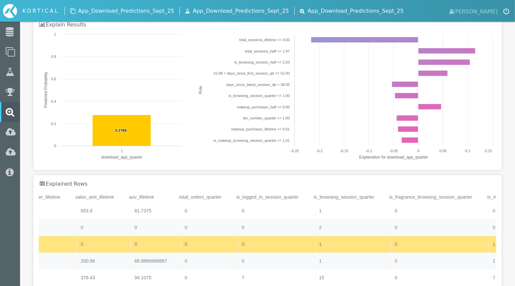
scroll to position [0, 0]
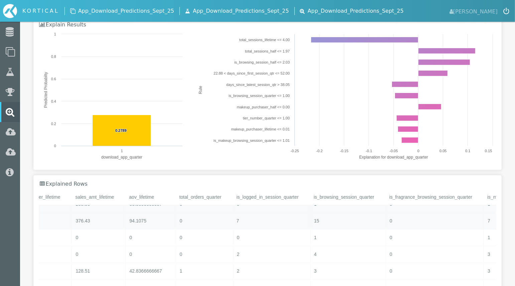
click at [245, 215] on div "7" at bounding box center [271, 221] width 77 height 16
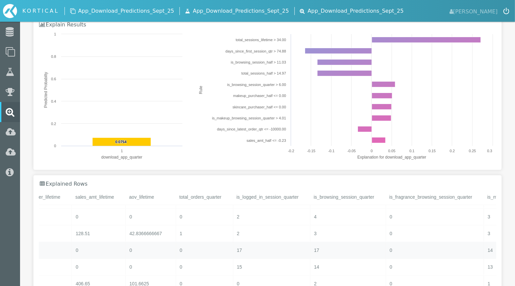
click at [257, 250] on div "17" at bounding box center [271, 250] width 77 height 16
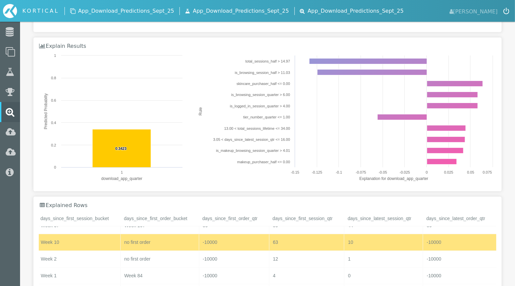
scroll to position [72, 0]
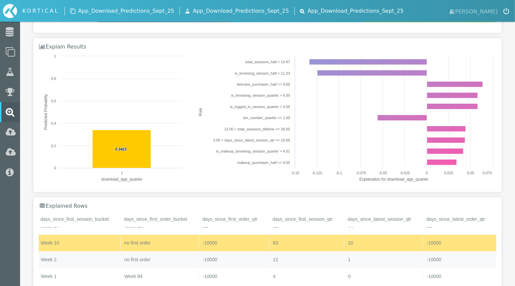
click at [231, 255] on div "-10000" at bounding box center [234, 259] width 70 height 16
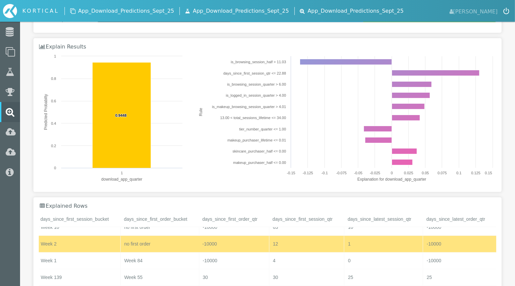
scroll to position [310, 0]
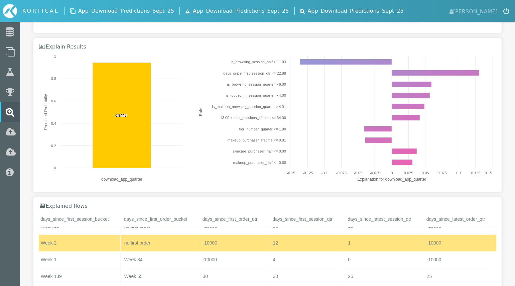
click at [231, 256] on div "-10000" at bounding box center [234, 259] width 70 height 16
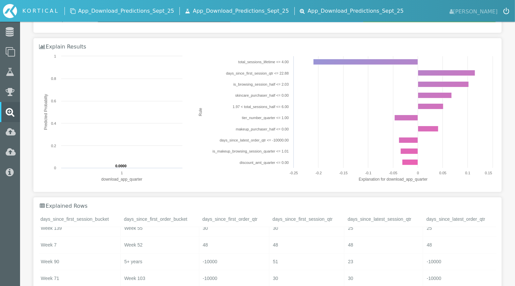
scroll to position [359, 0]
click at [260, 247] on div "48" at bounding box center [383, 244] width 79 height 16
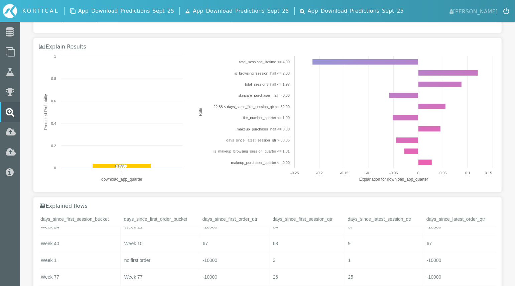
scroll to position [459, 0]
click at [260, 244] on div "9" at bounding box center [383, 244] width 79 height 16
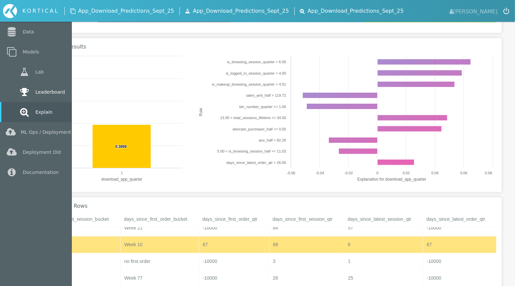
click at [52, 88] on link "Leaderboard" at bounding box center [36, 92] width 72 height 20
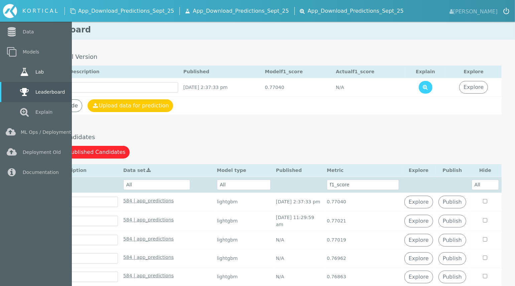
click at [50, 80] on link "Lab" at bounding box center [36, 72] width 72 height 20
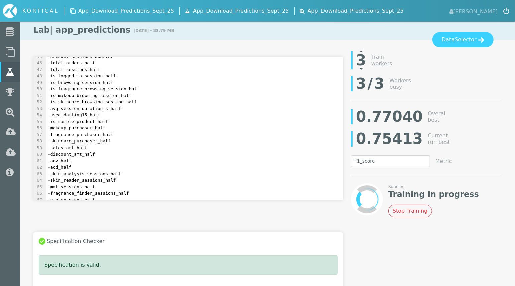
scroll to position [49, 0]
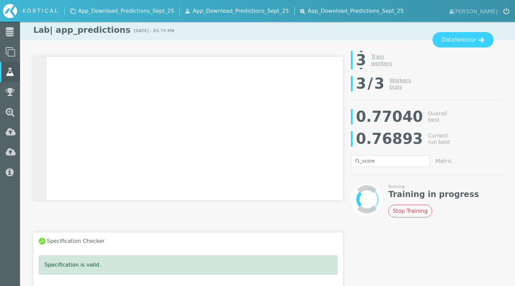
select select "f1_score"
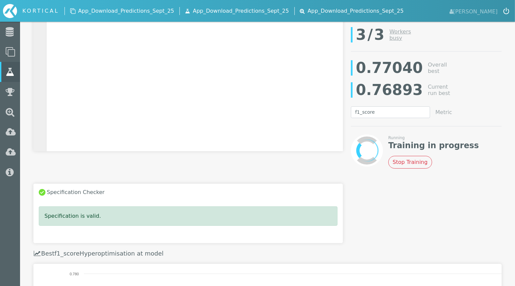
scroll to position [292, 0]
